Goal: Navigation & Orientation: Find specific page/section

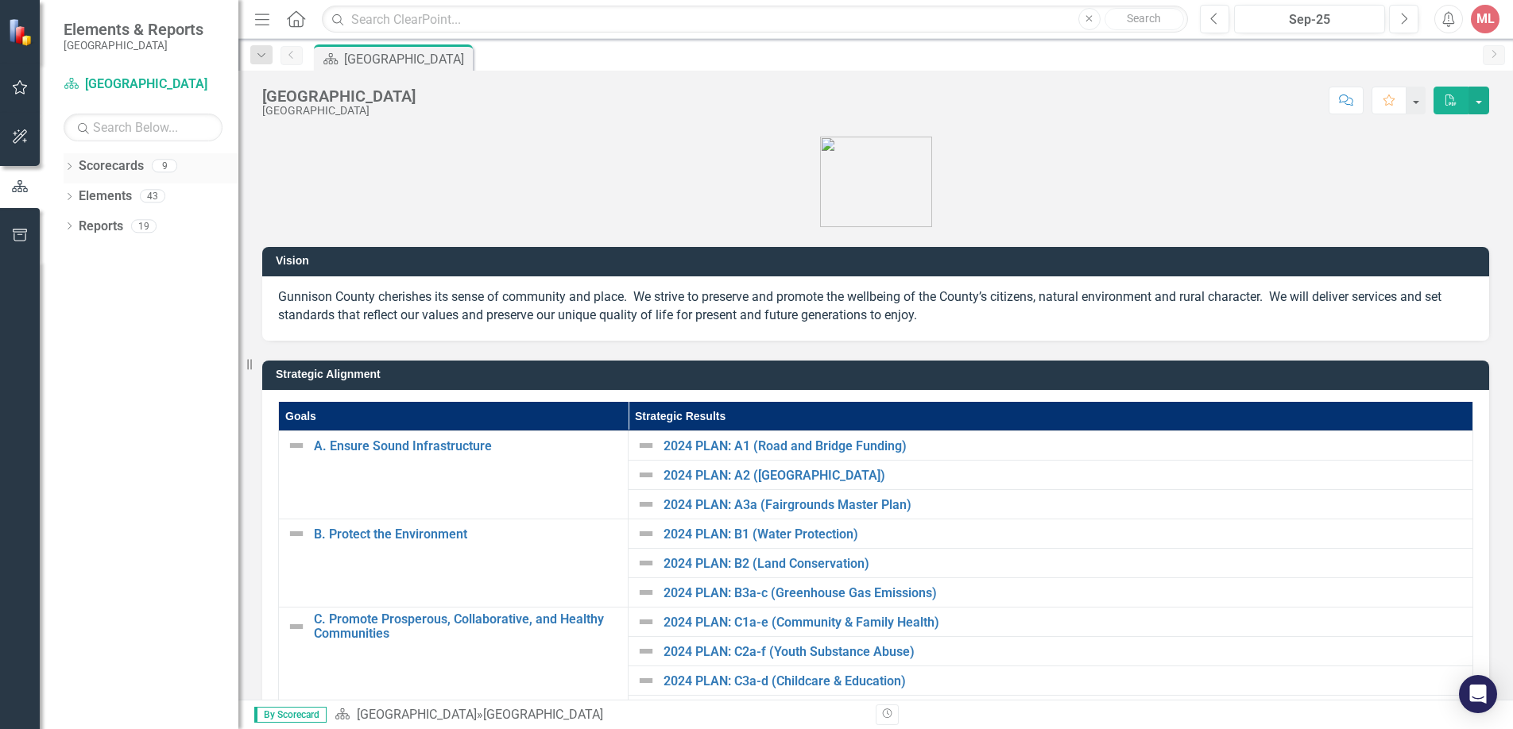
click at [70, 160] on div "Dropdown Scorecards 9" at bounding box center [151, 168] width 175 height 30
click at [149, 75] on link "Scorecard [GEOGRAPHIC_DATA]" at bounding box center [143, 84] width 159 height 18
click at [1487, 25] on div "ML" at bounding box center [1484, 19] width 29 height 29
click at [534, 109] on div "Score: N/A Sep-25 Completed Comment Favorite PDF" at bounding box center [955, 100] width 1065 height 27
click at [265, 21] on icon "Menu" at bounding box center [262, 18] width 21 height 17
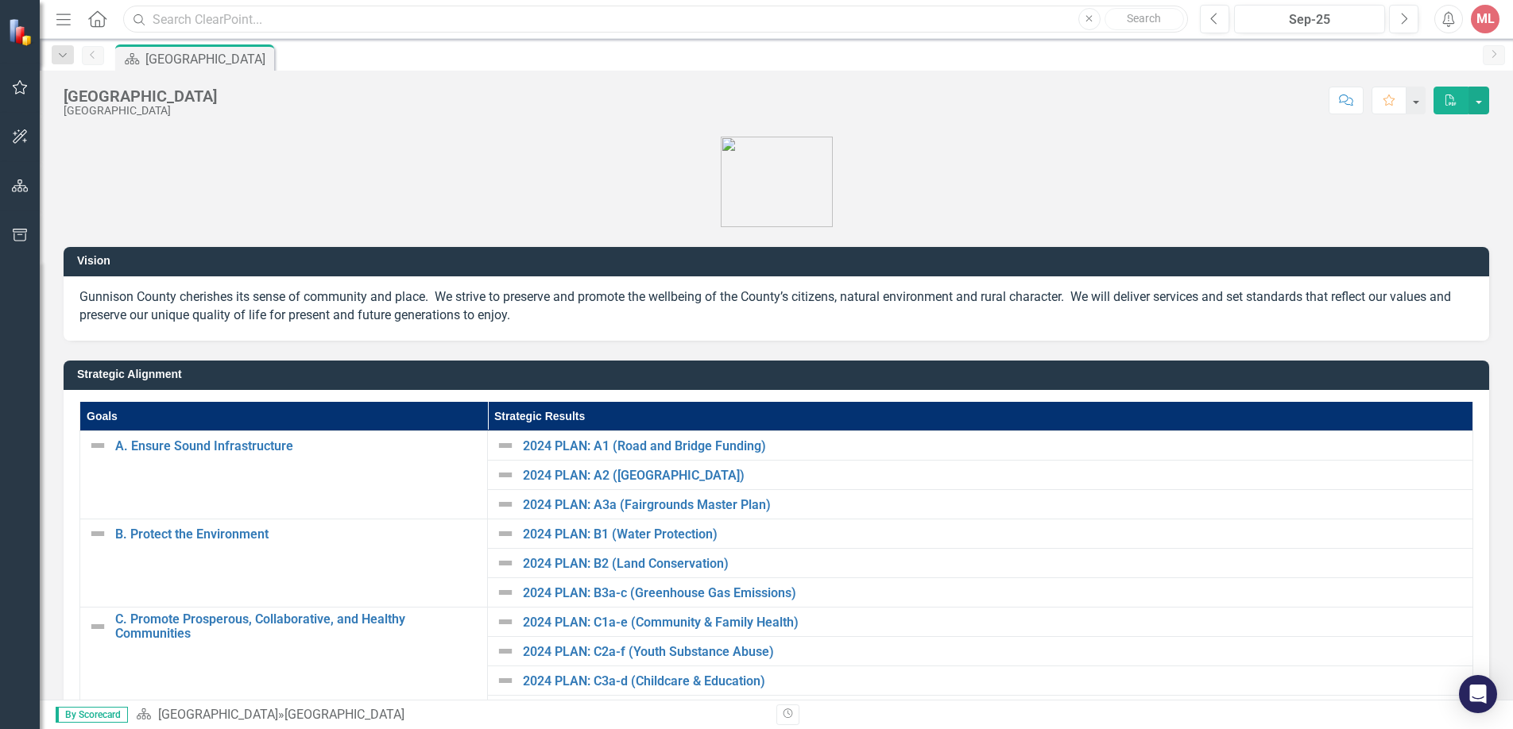
click at [265, 20] on input "text" at bounding box center [655, 20] width 1064 height 28
click at [57, 60] on icon "Dropdown" at bounding box center [63, 55] width 14 height 11
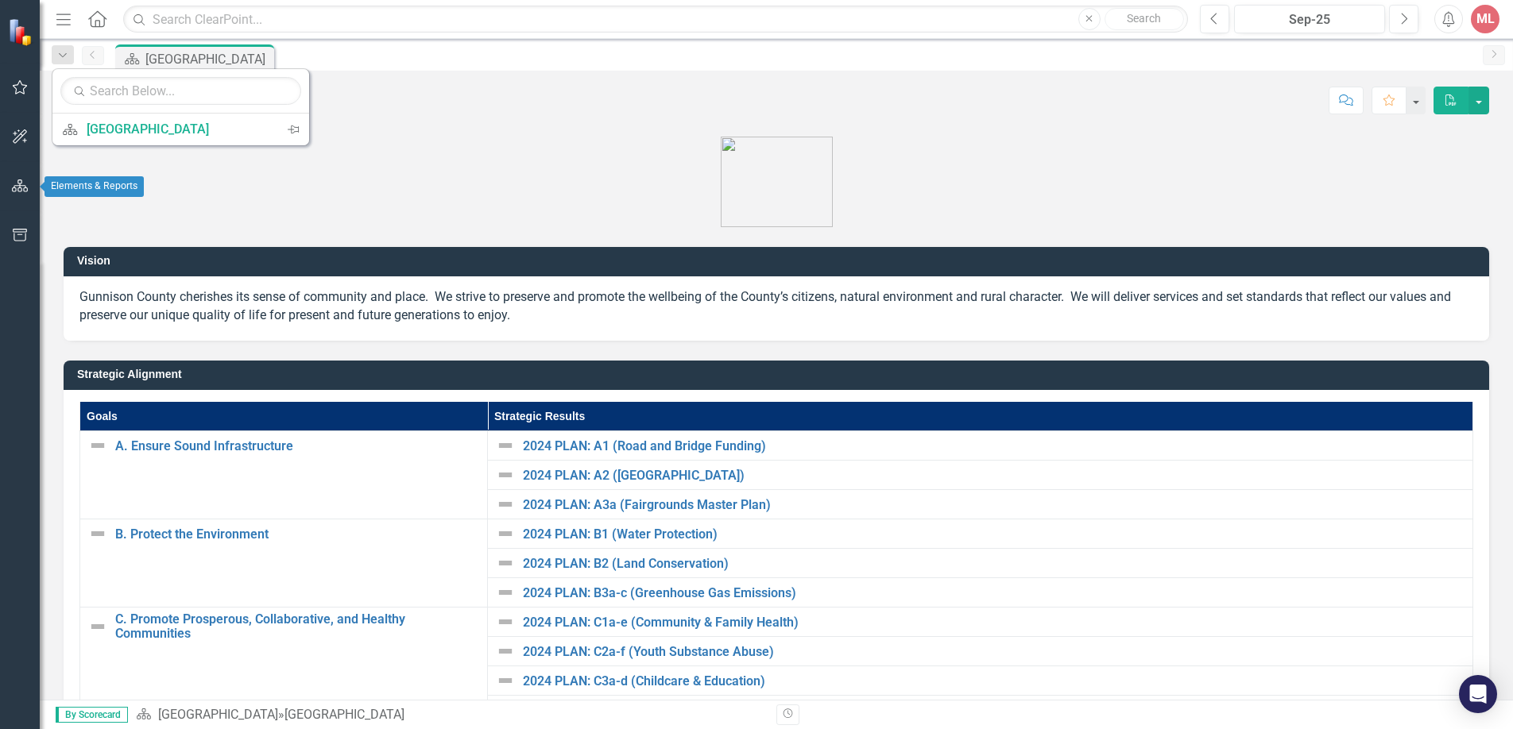
click at [19, 189] on icon "button" at bounding box center [20, 186] width 17 height 13
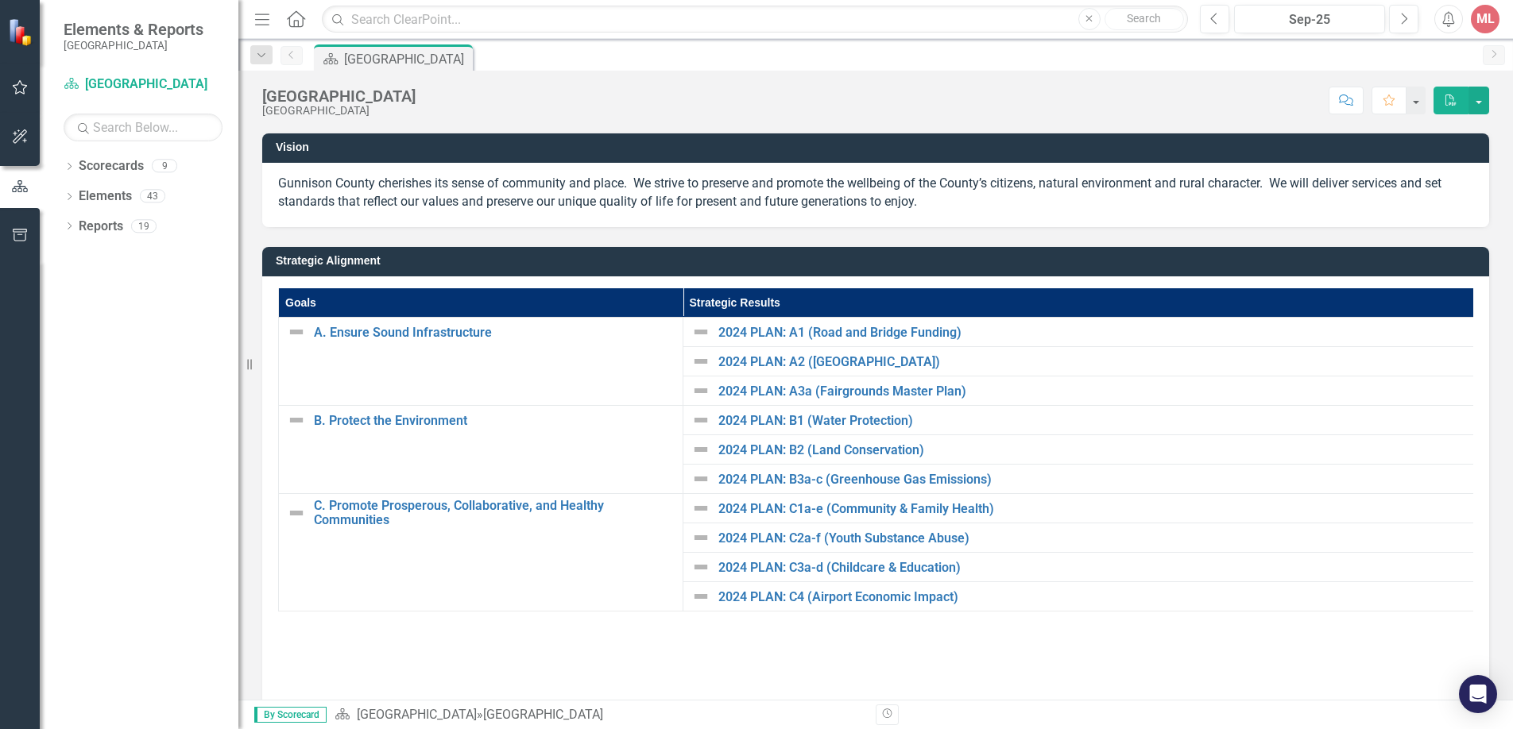
scroll to position [280, 0]
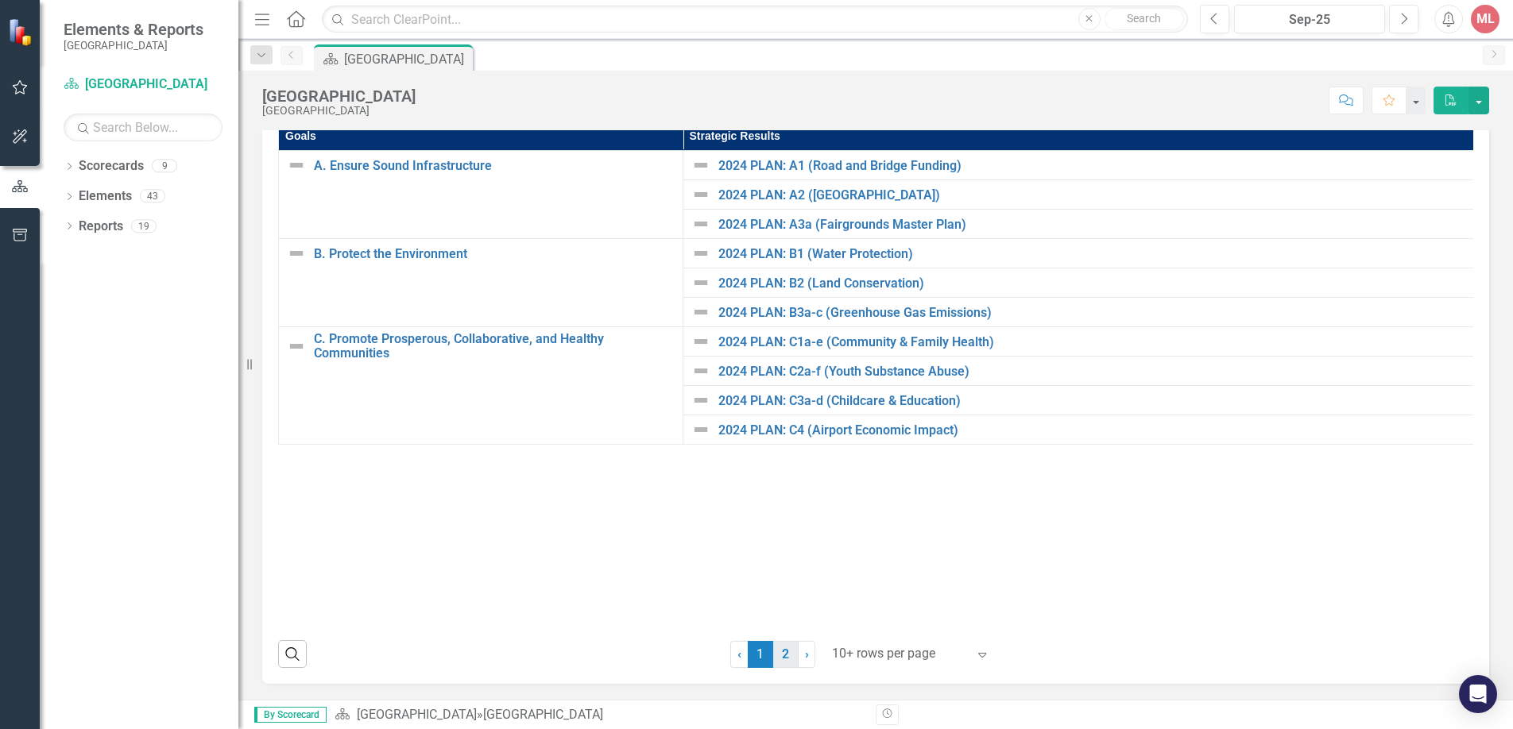
click at [782, 655] on link "2" at bounding box center [785, 654] width 25 height 27
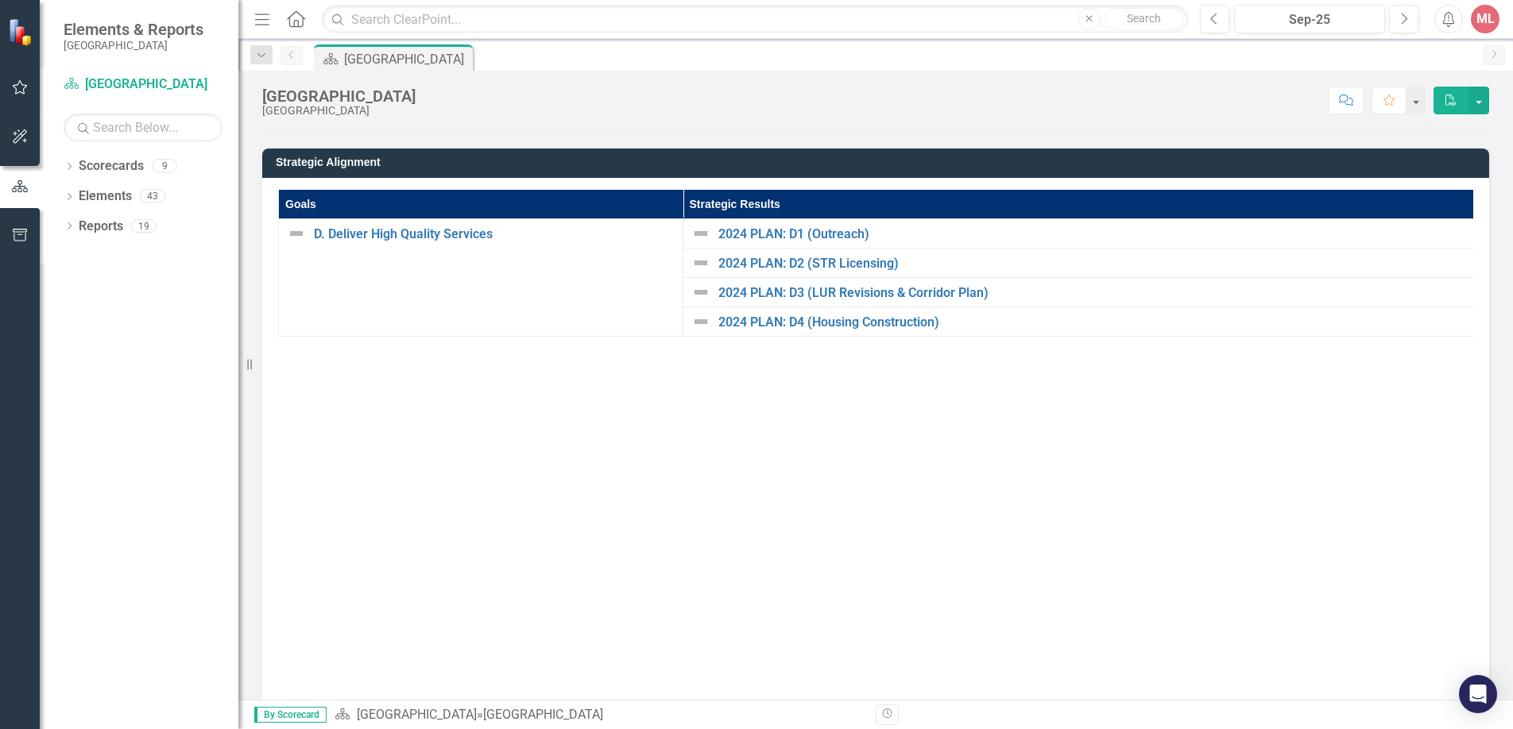
scroll to position [209, 0]
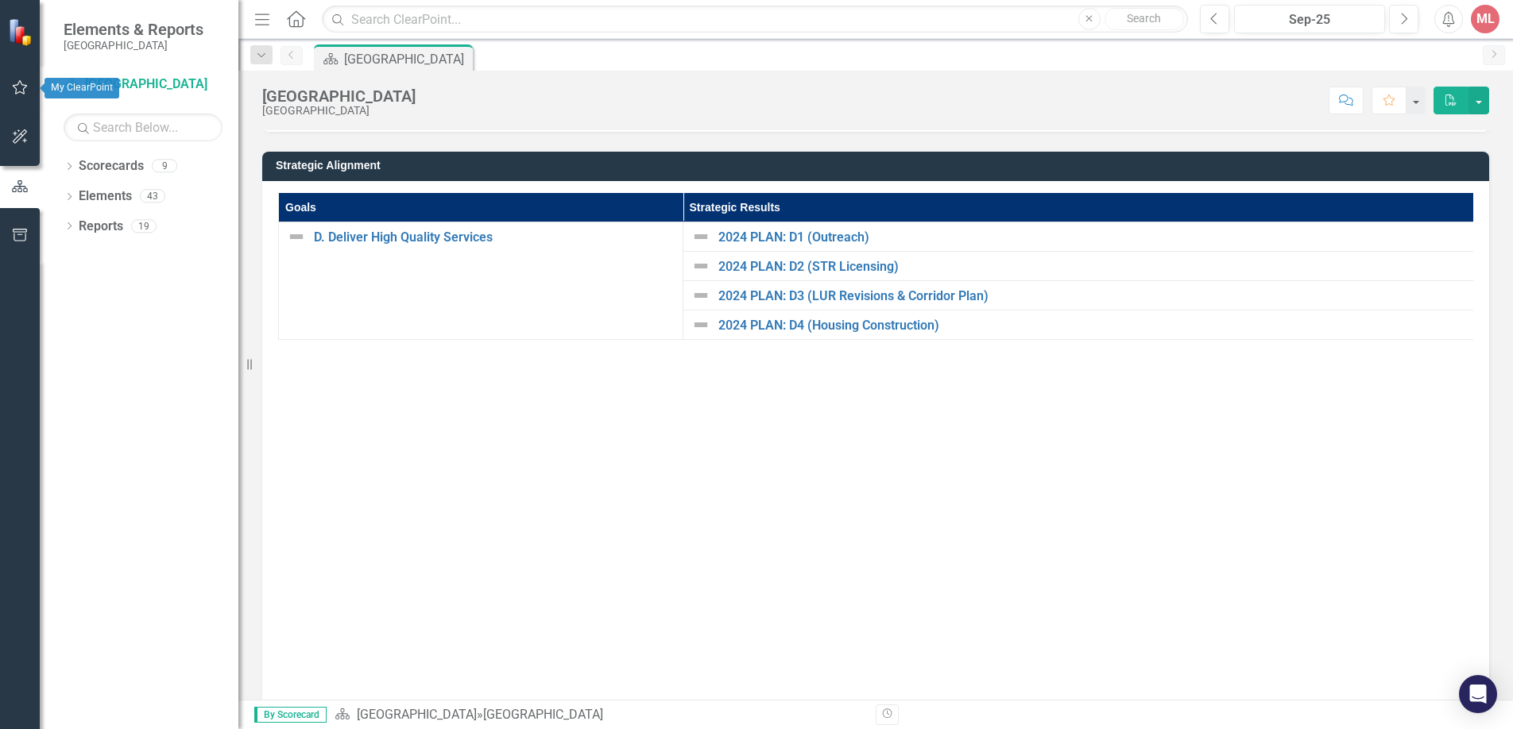
click at [21, 89] on icon "button" at bounding box center [20, 87] width 17 height 13
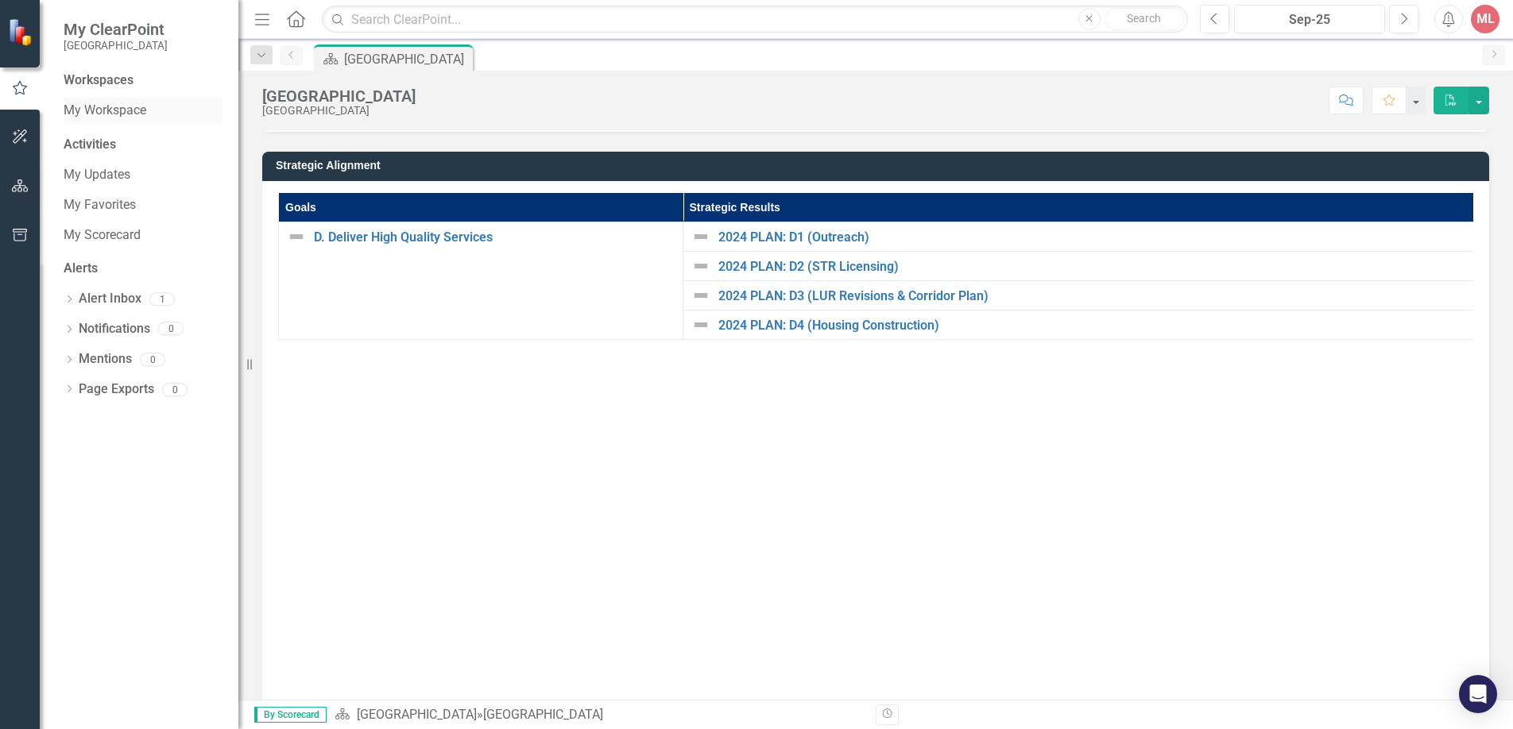
click at [120, 105] on link "My Workspace" at bounding box center [143, 111] width 159 height 18
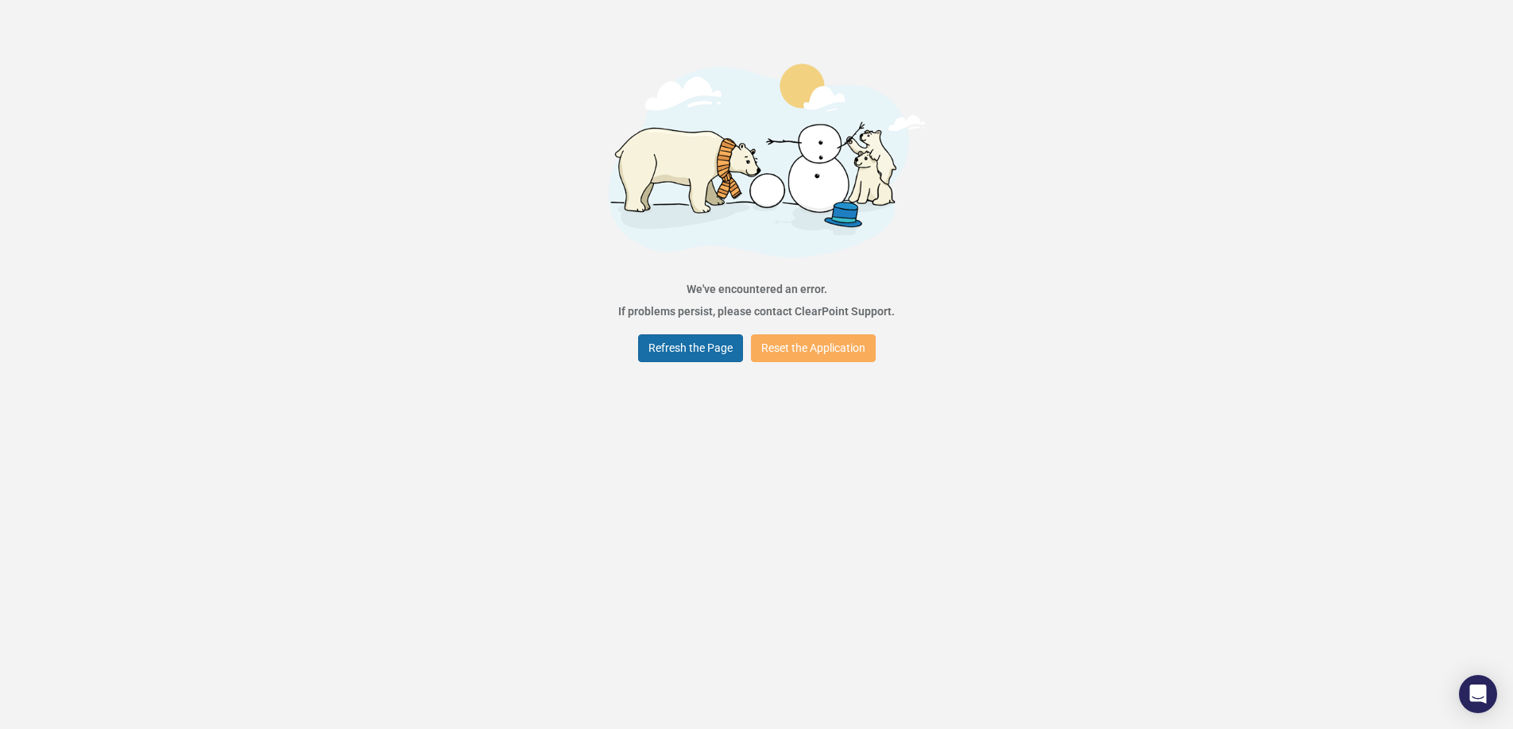
click at [665, 356] on button "Refresh the Page" at bounding box center [690, 348] width 105 height 28
click at [783, 361] on button "Reset the Application" at bounding box center [813, 348] width 125 height 28
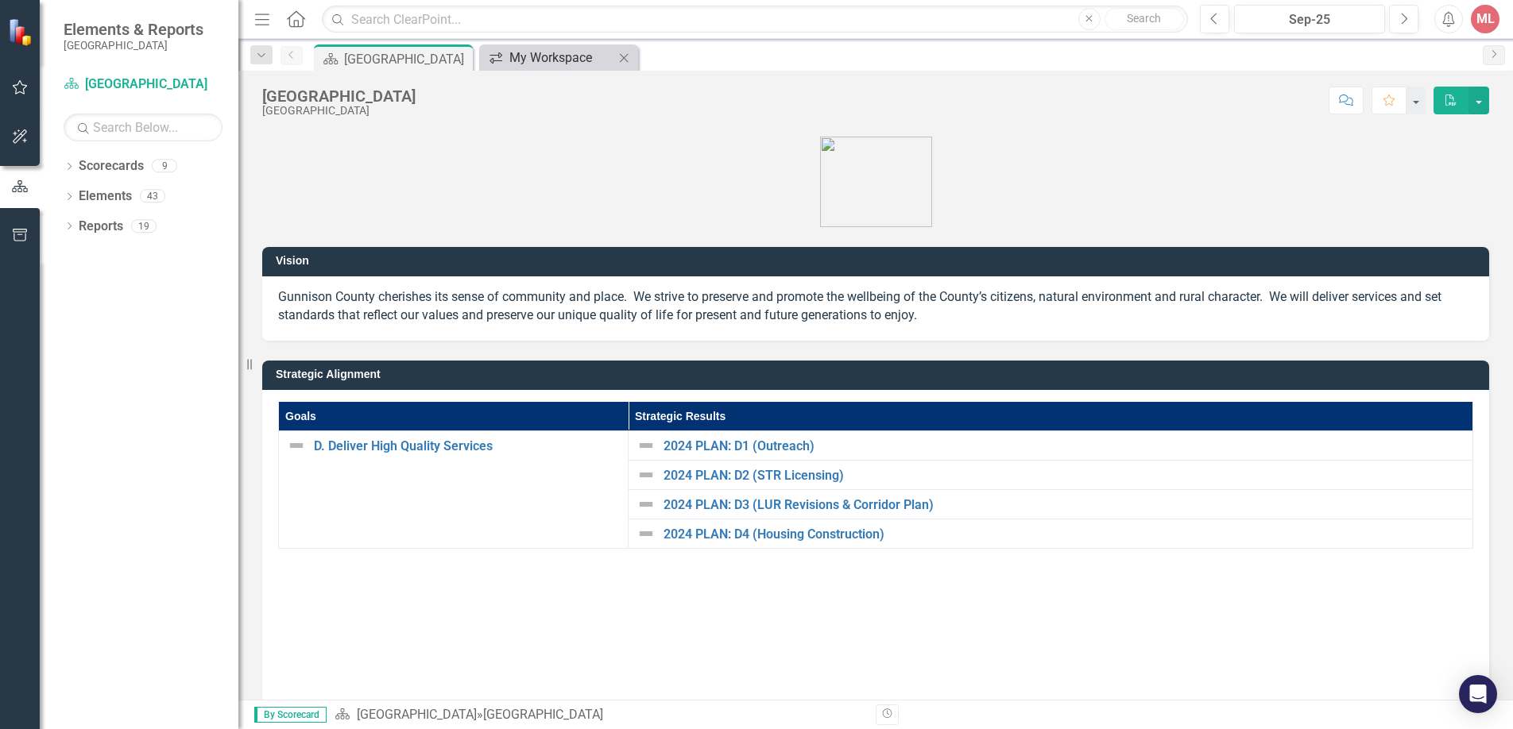
click at [561, 63] on div "My Workspace" at bounding box center [561, 58] width 105 height 20
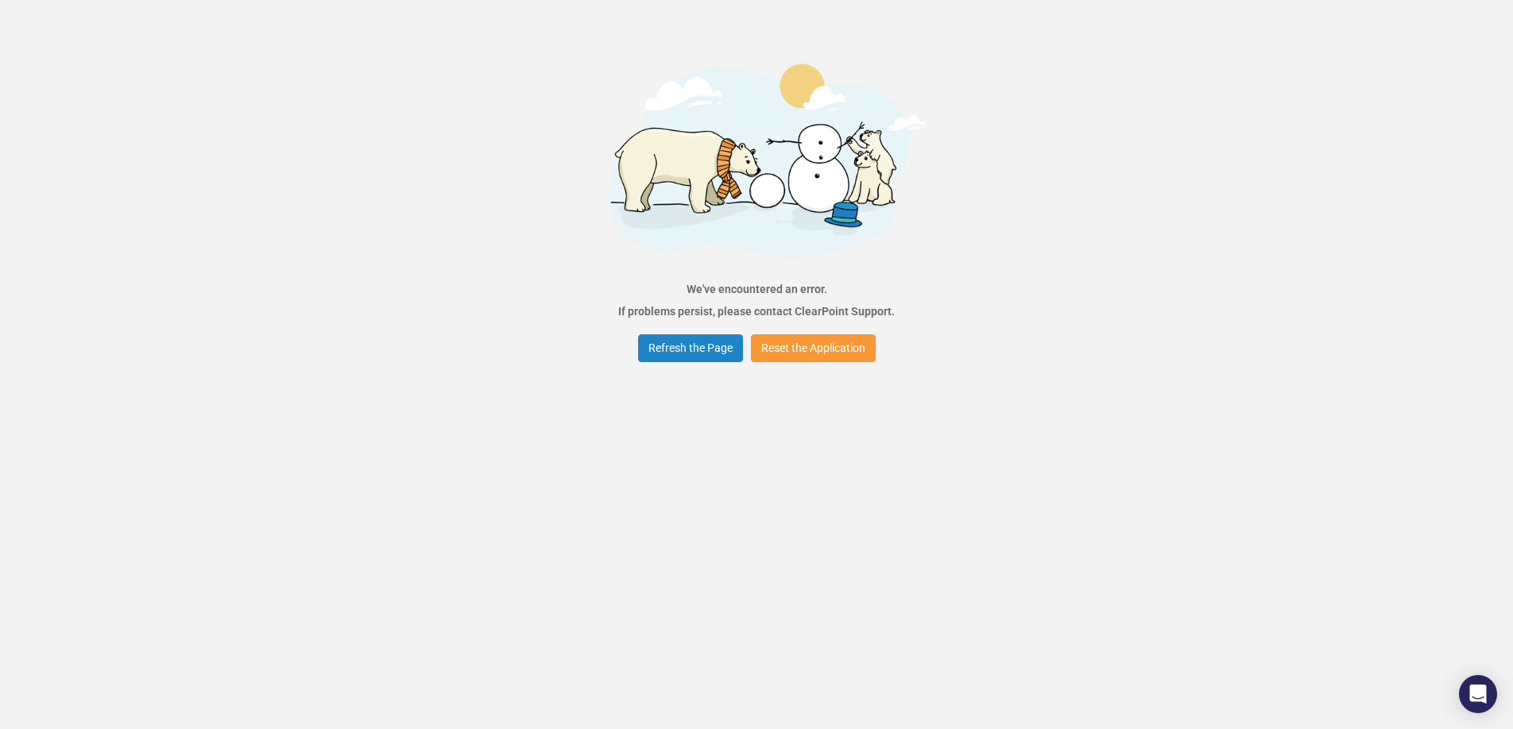
click at [775, 343] on button "Reset the Application" at bounding box center [813, 348] width 125 height 28
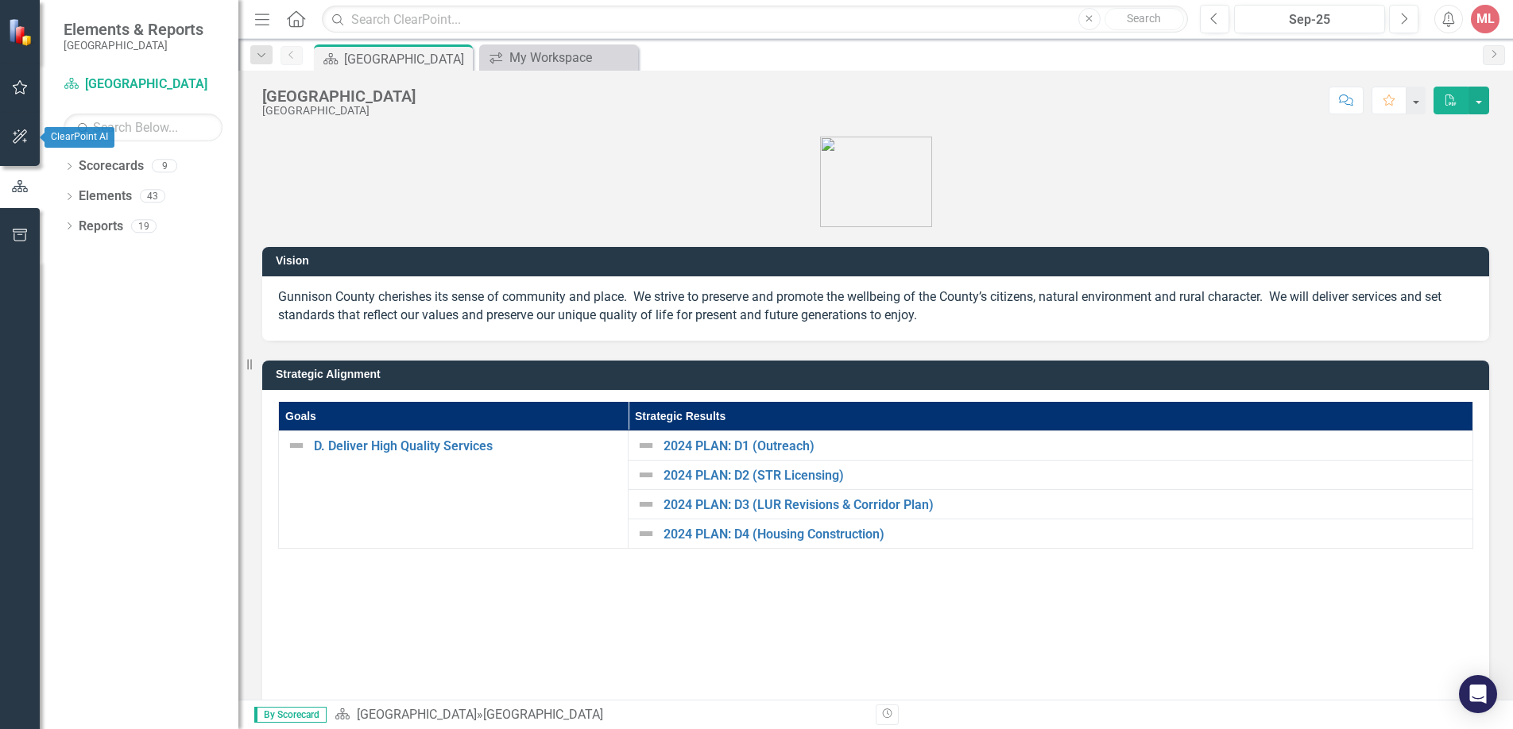
click at [21, 132] on icon "button" at bounding box center [20, 136] width 17 height 13
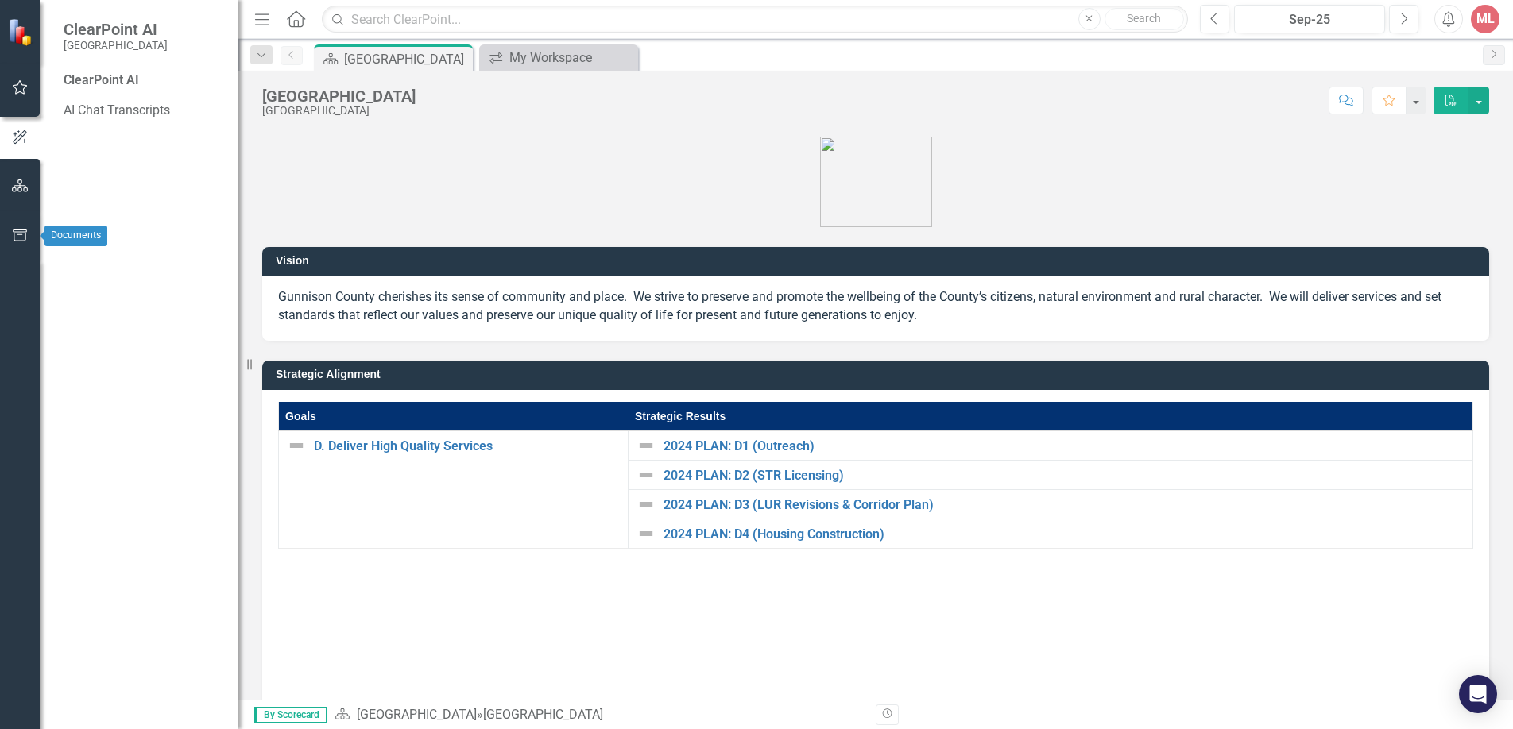
click at [16, 239] on icon "button" at bounding box center [20, 235] width 17 height 13
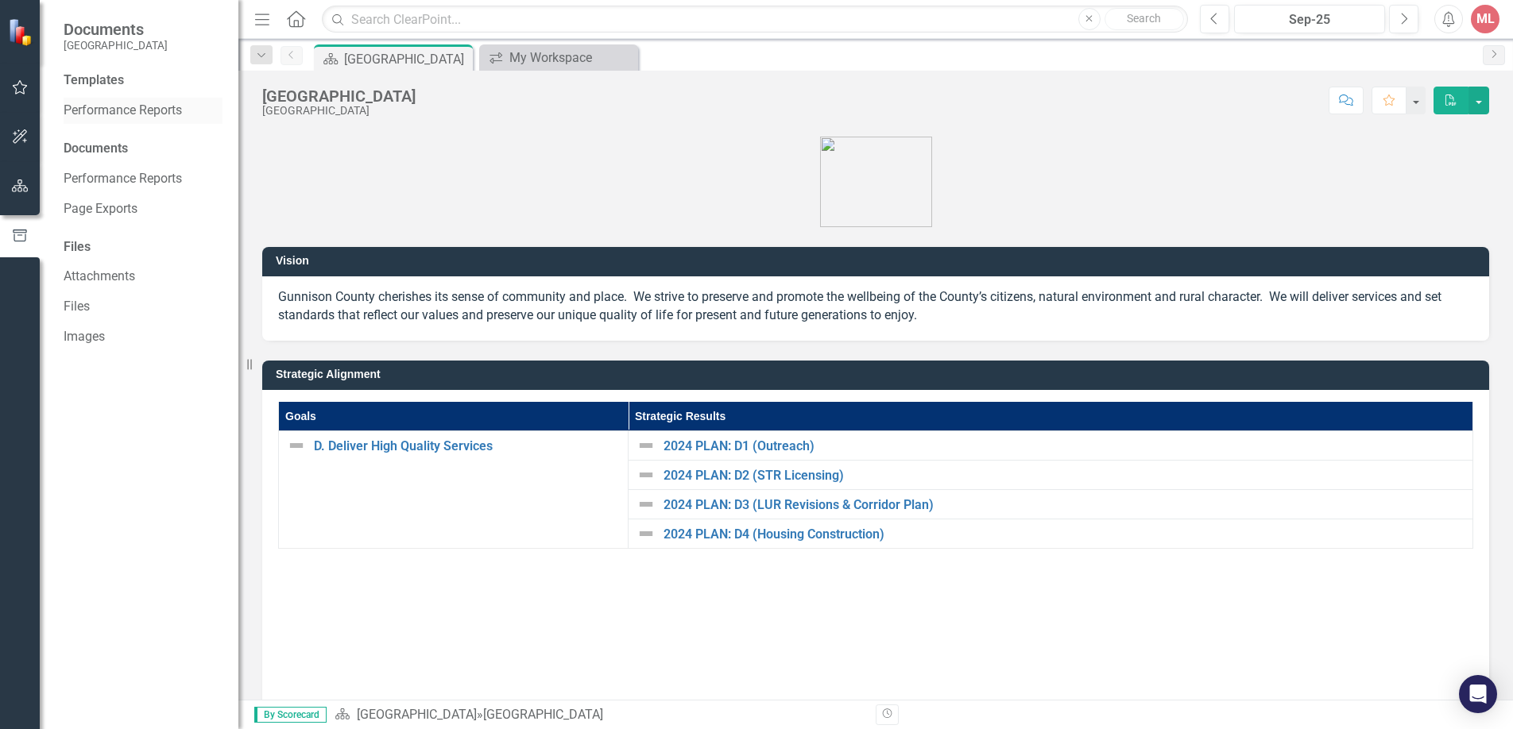
click at [104, 110] on link "Performance Reports" at bounding box center [143, 111] width 159 height 18
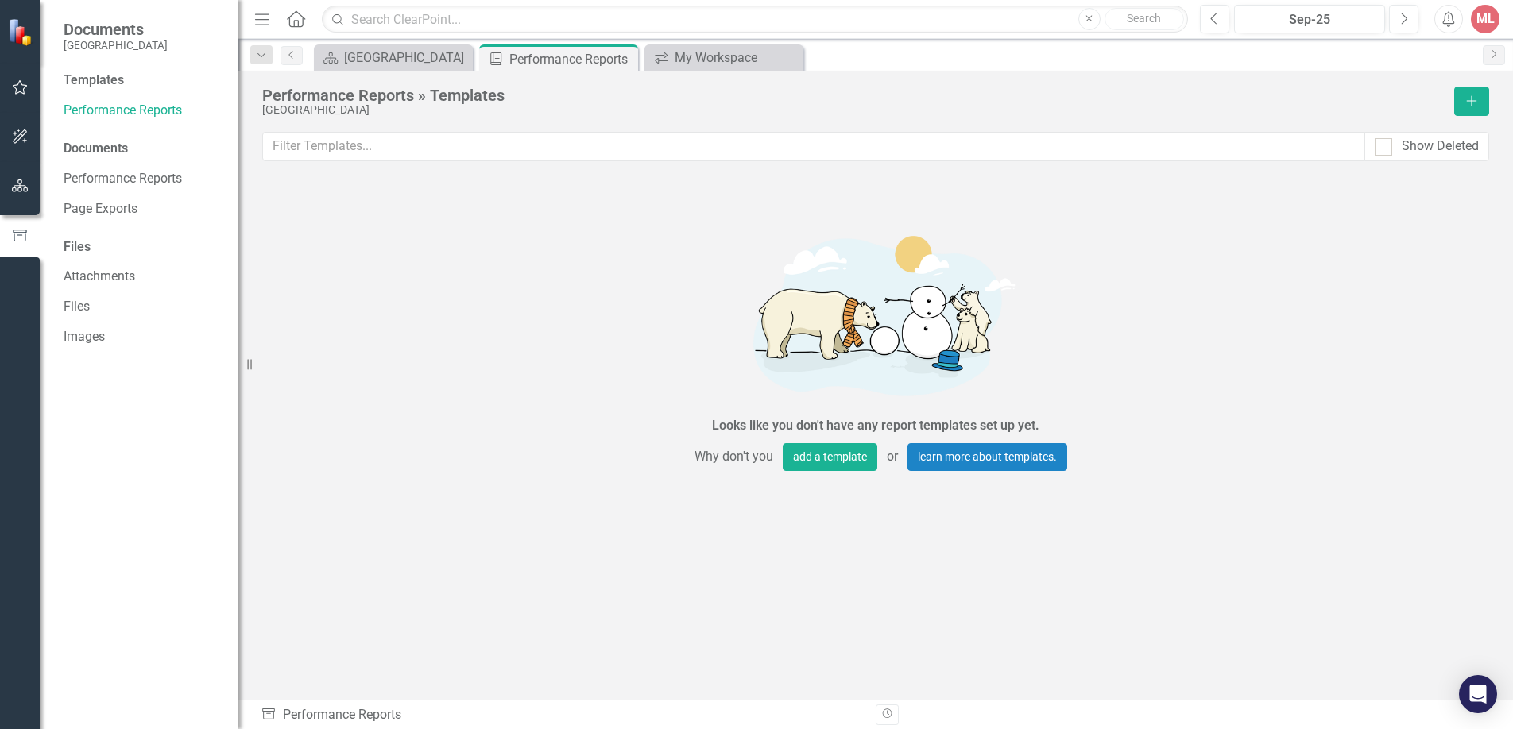
click at [95, 80] on div "Templates" at bounding box center [143, 80] width 159 height 18
click at [93, 80] on div "Templates" at bounding box center [143, 80] width 159 height 18
click at [78, 151] on div "Documents" at bounding box center [143, 149] width 159 height 18
click at [83, 181] on link "Performance Reports" at bounding box center [143, 179] width 159 height 18
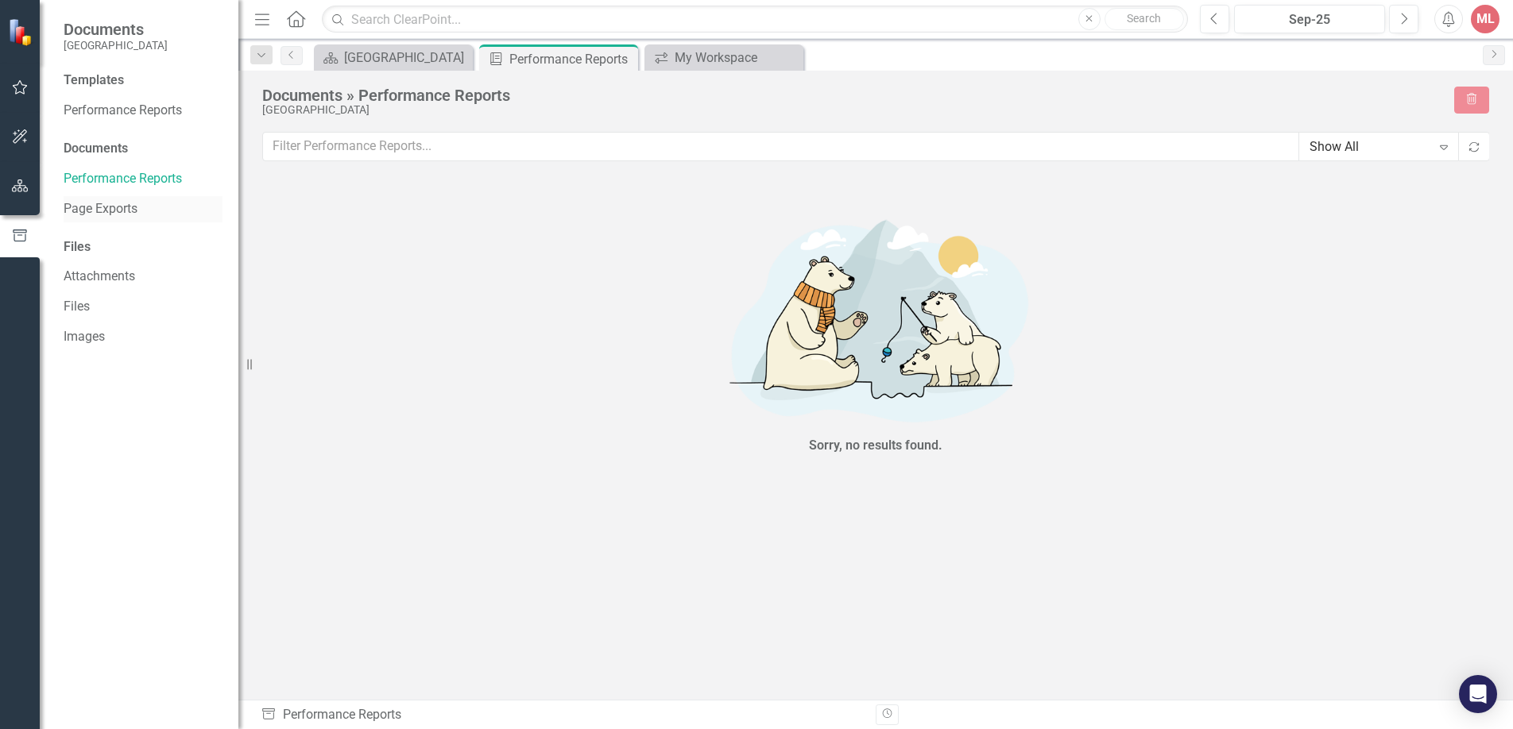
click at [87, 208] on link "Page Exports" at bounding box center [143, 209] width 159 height 18
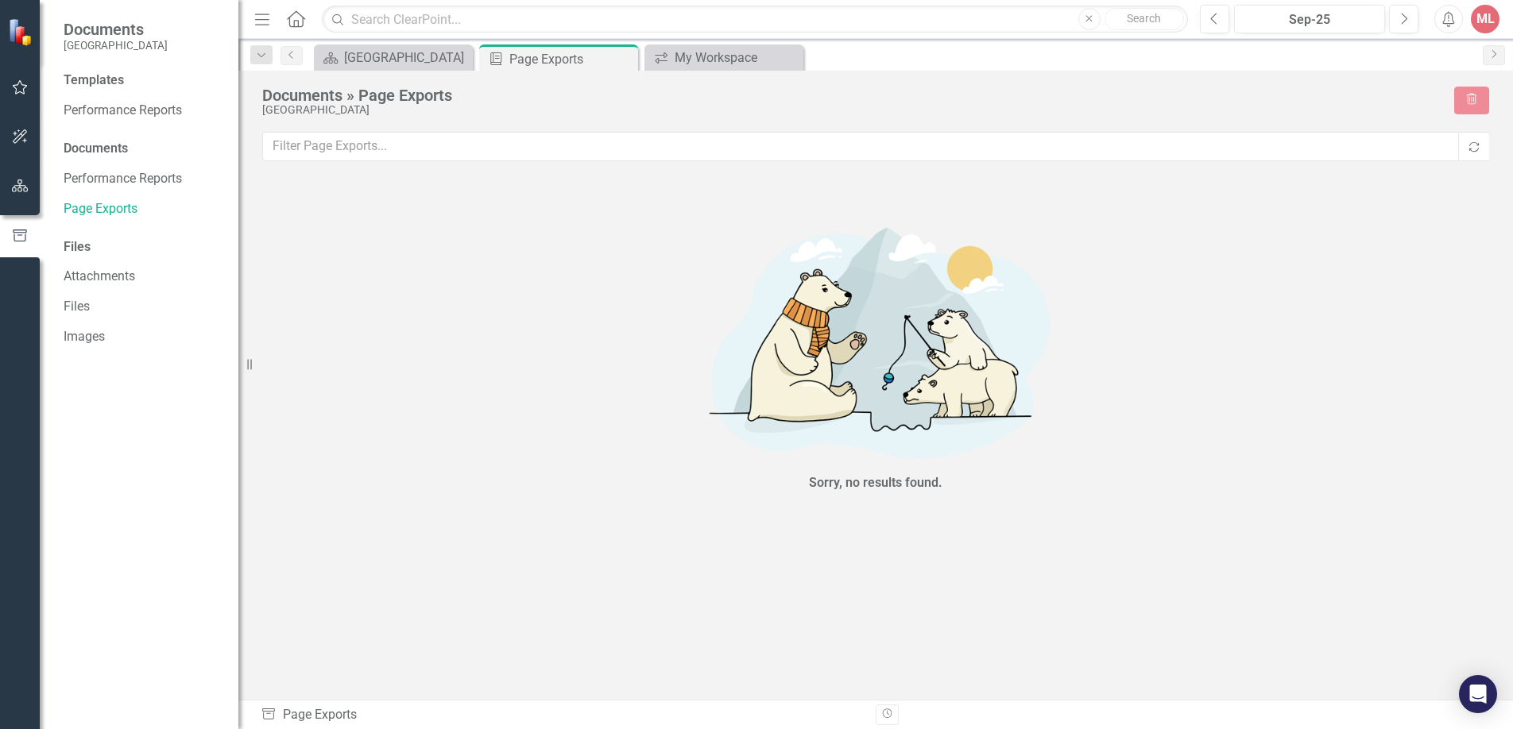
click at [83, 249] on div "Files" at bounding box center [143, 247] width 159 height 18
click at [84, 276] on link "Attachments" at bounding box center [143, 277] width 159 height 18
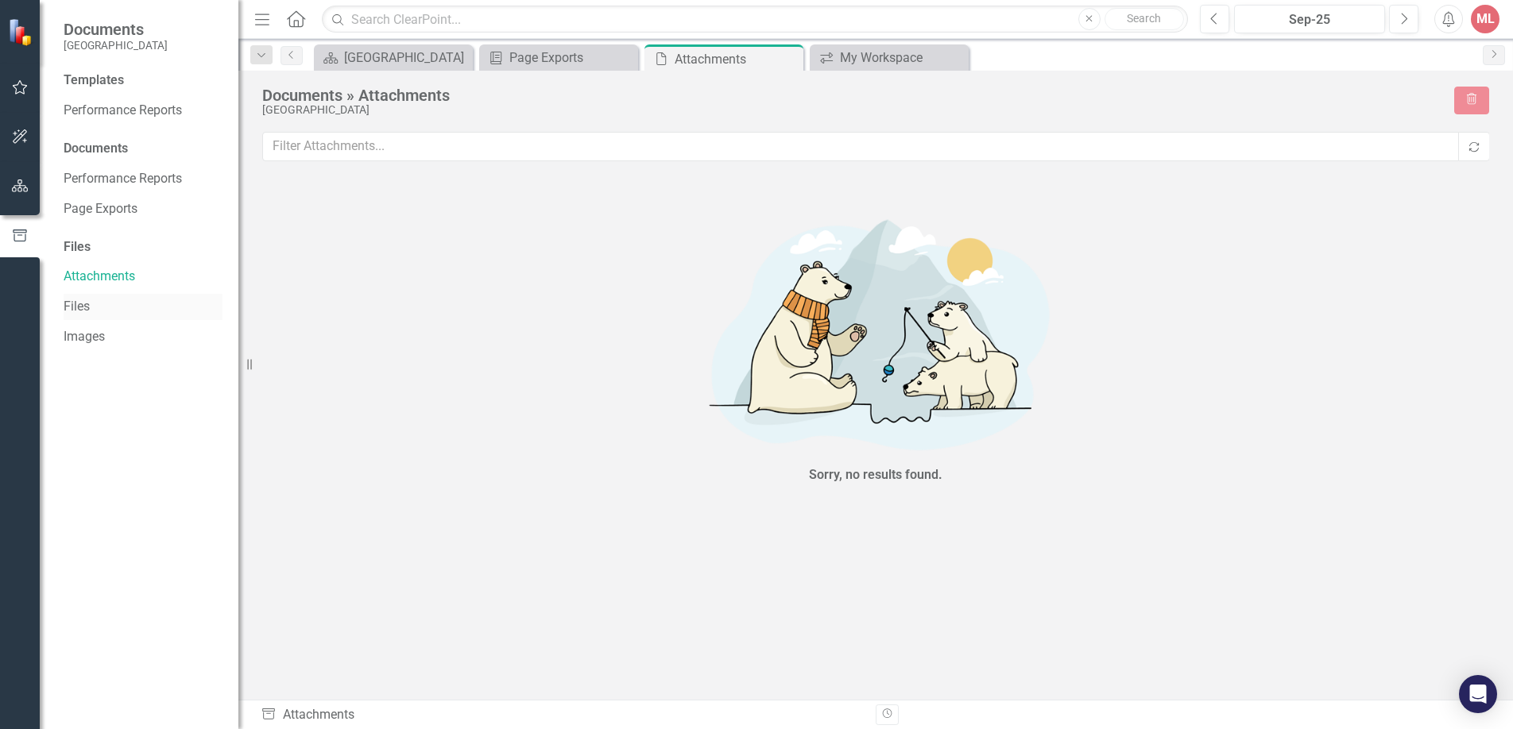
click at [77, 303] on link "Files" at bounding box center [143, 307] width 159 height 18
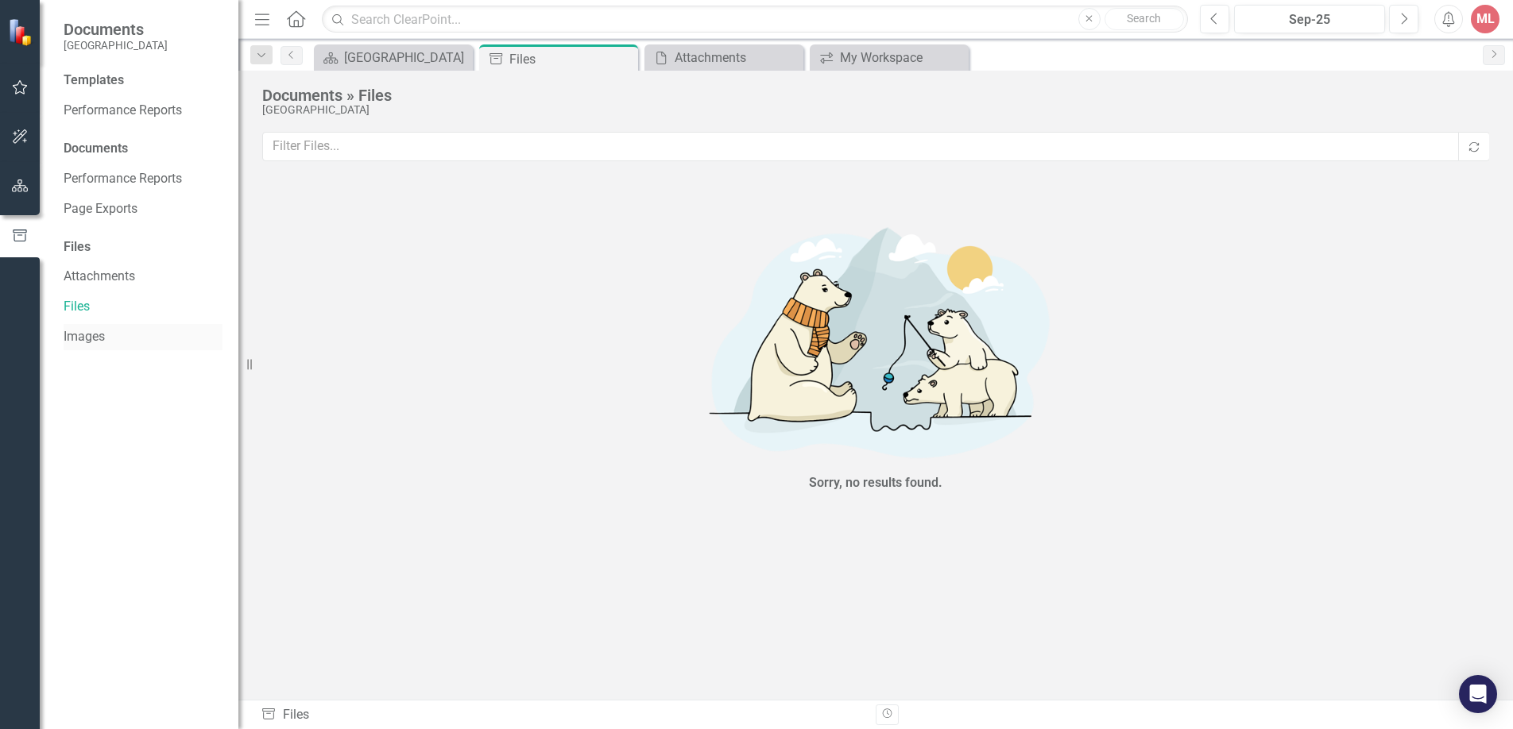
click at [77, 331] on link "Images" at bounding box center [143, 337] width 159 height 18
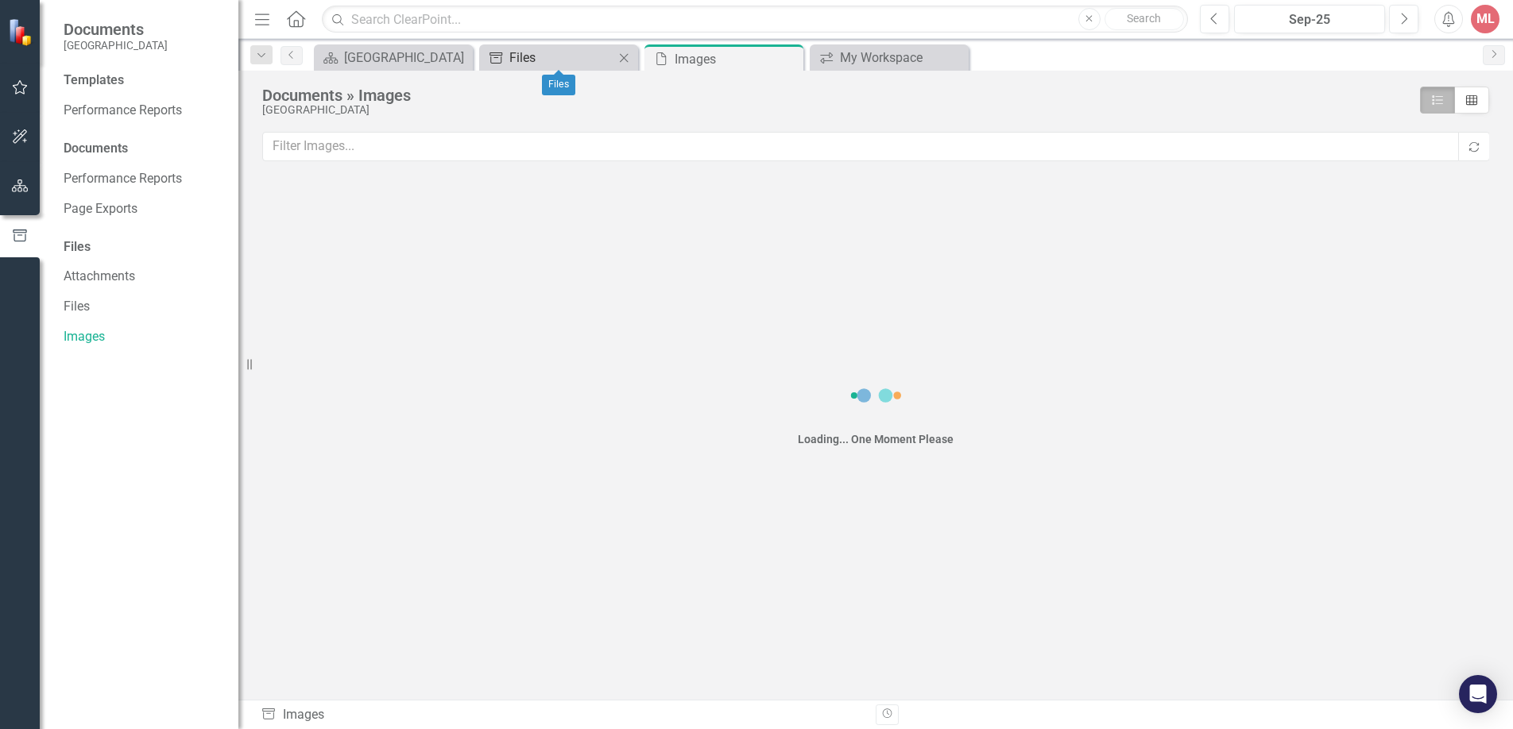
click at [590, 67] on div "Files" at bounding box center [561, 58] width 105 height 20
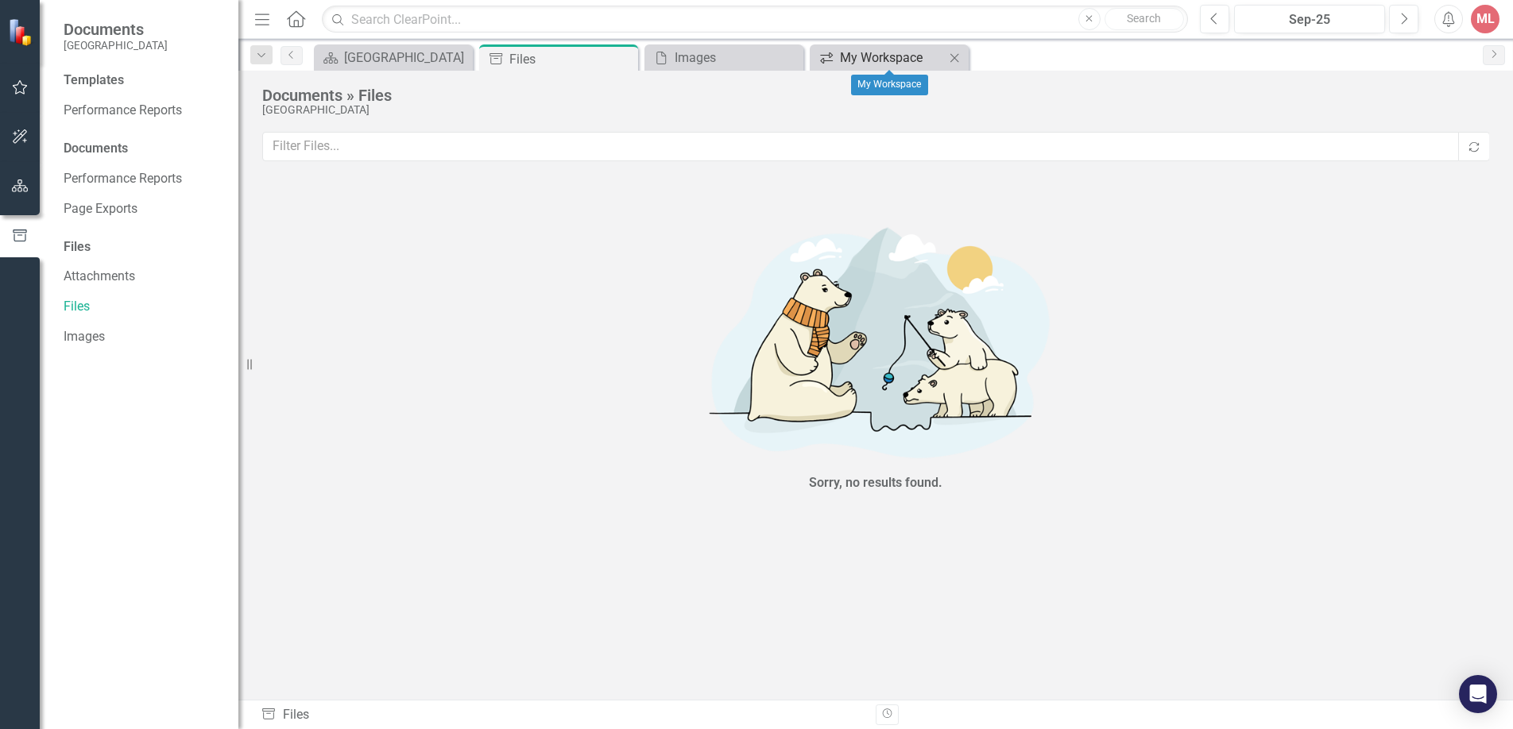
click at [870, 52] on div "My Workspace" at bounding box center [892, 58] width 105 height 20
